Goal: Information Seeking & Learning: Learn about a topic

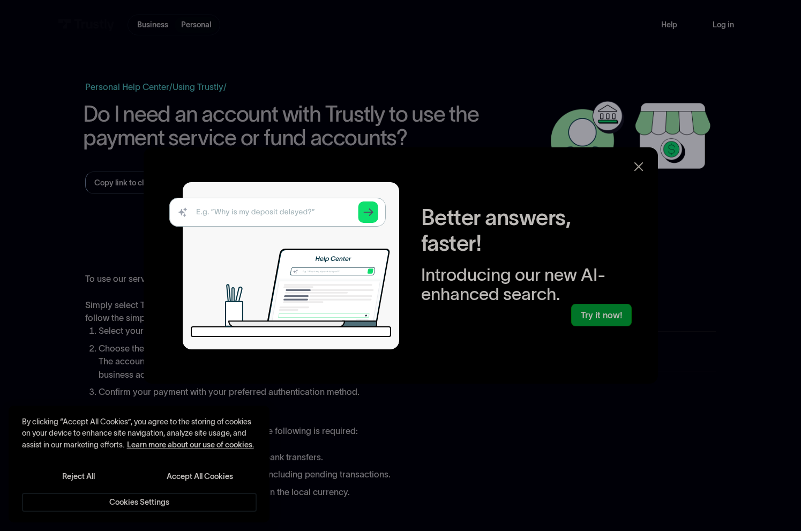
click at [642, 170] on icon at bounding box center [638, 166] width 13 height 13
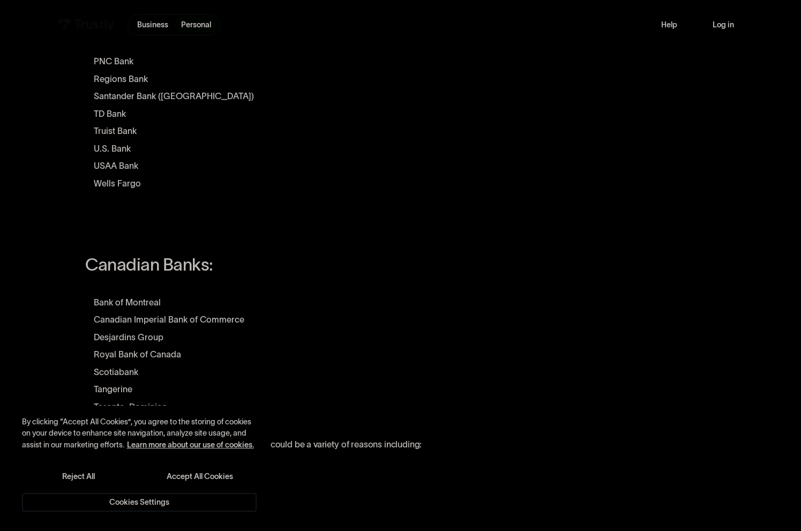
scroll to position [536, 0]
